Goal: Task Accomplishment & Management: Manage account settings

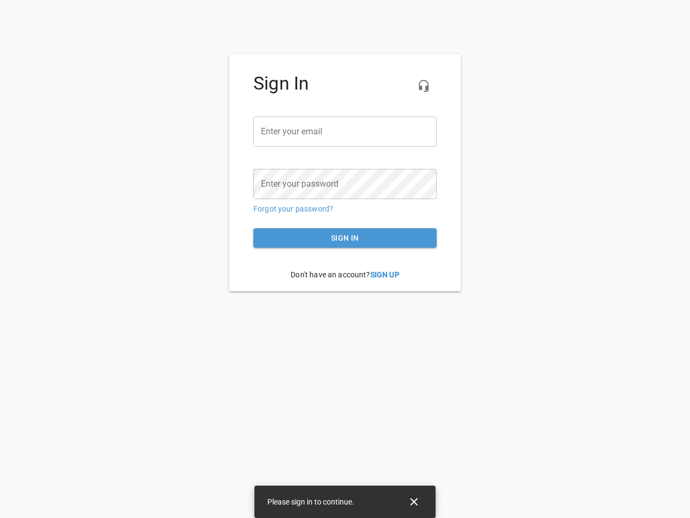
click at [424, 86] on icon "button" at bounding box center [424, 85] width 13 height 13
click at [345, 132] on input "email" at bounding box center [345, 132] width 183 height 30
click at [414, 502] on icon "Close" at bounding box center [414, 502] width 8 height 8
